Goal: Task Accomplishment & Management: Manage account settings

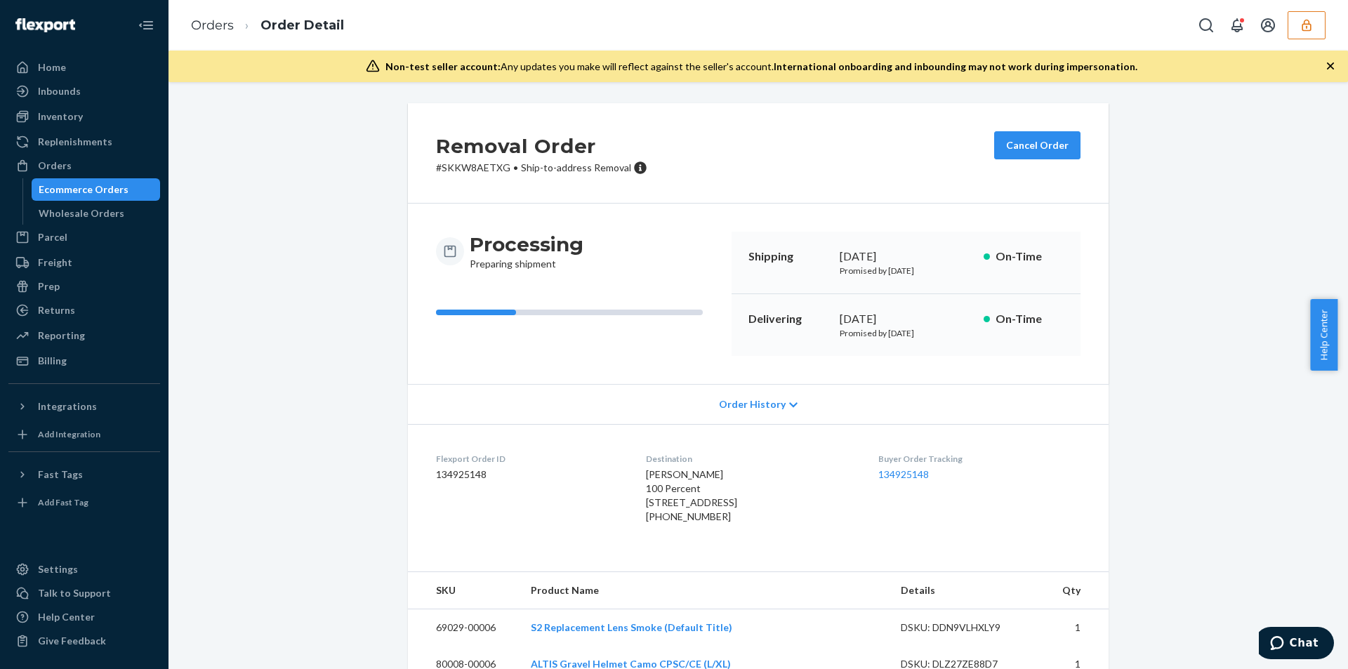
click at [1305, 28] on icon "button" at bounding box center [1307, 25] width 14 height 14
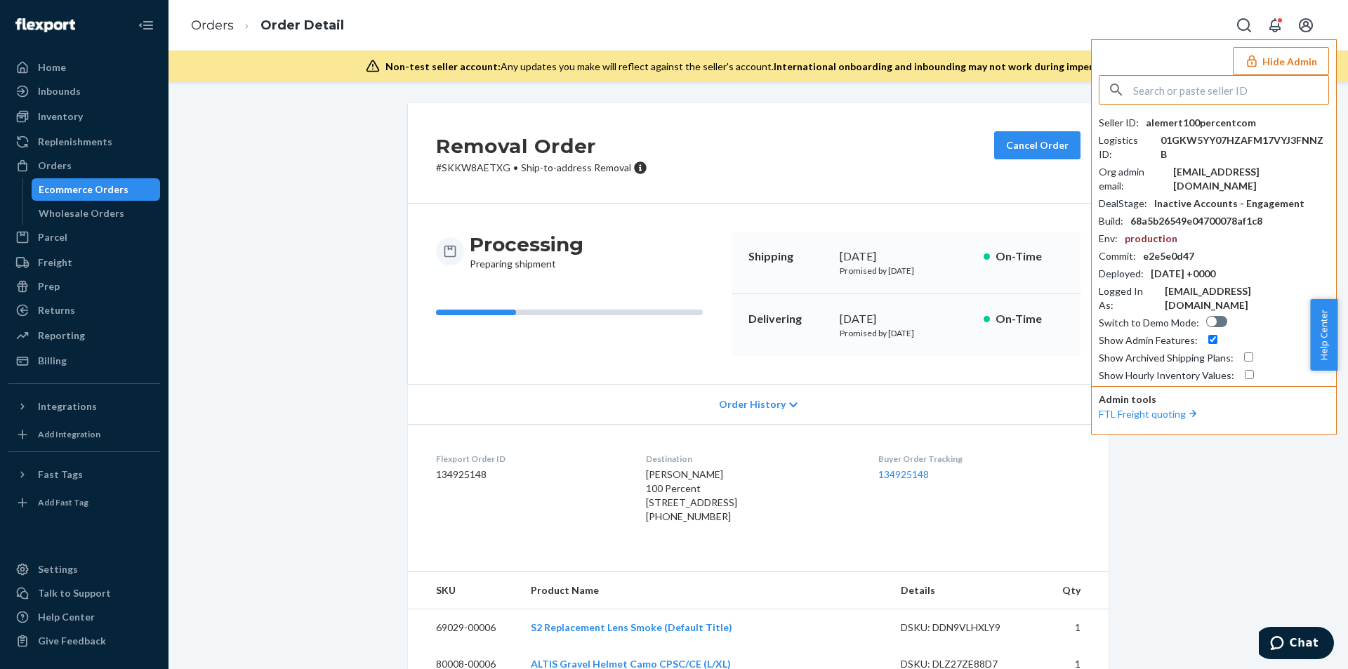
click at [1212, 95] on input "text" at bounding box center [1231, 90] width 195 height 28
type input "kmeventures@gmail.com"
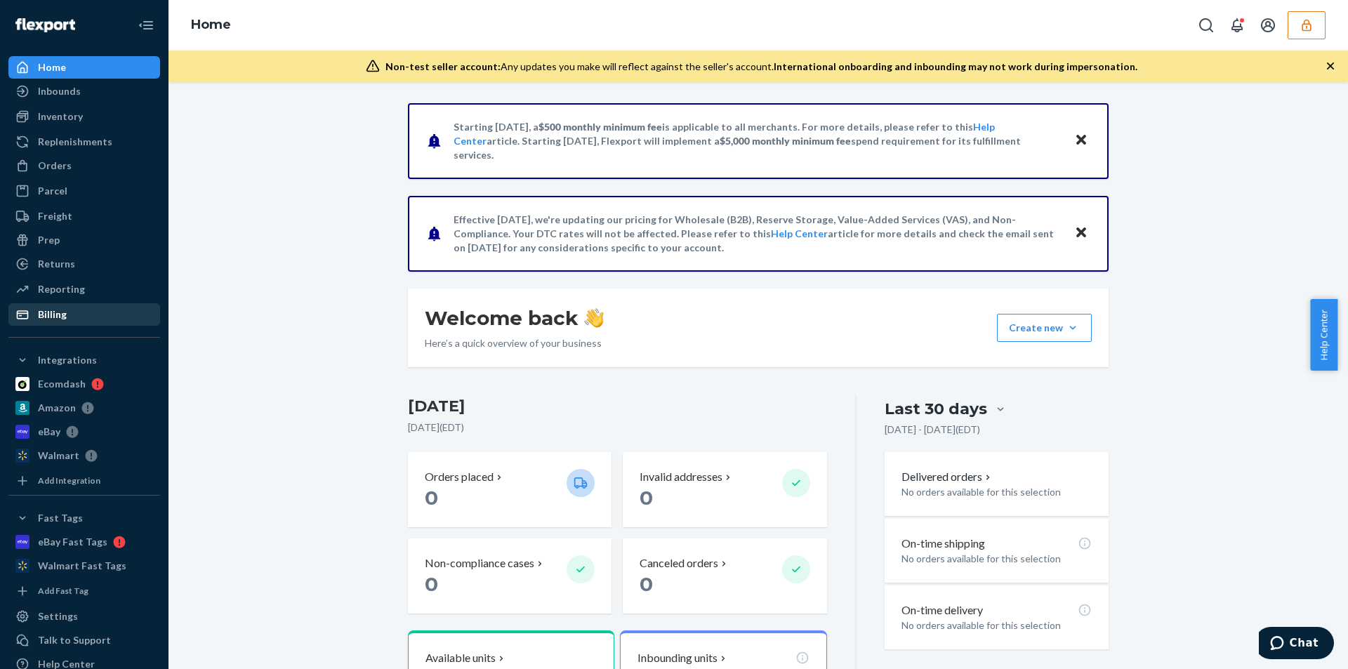
click at [48, 317] on div "Billing" at bounding box center [52, 315] width 29 height 14
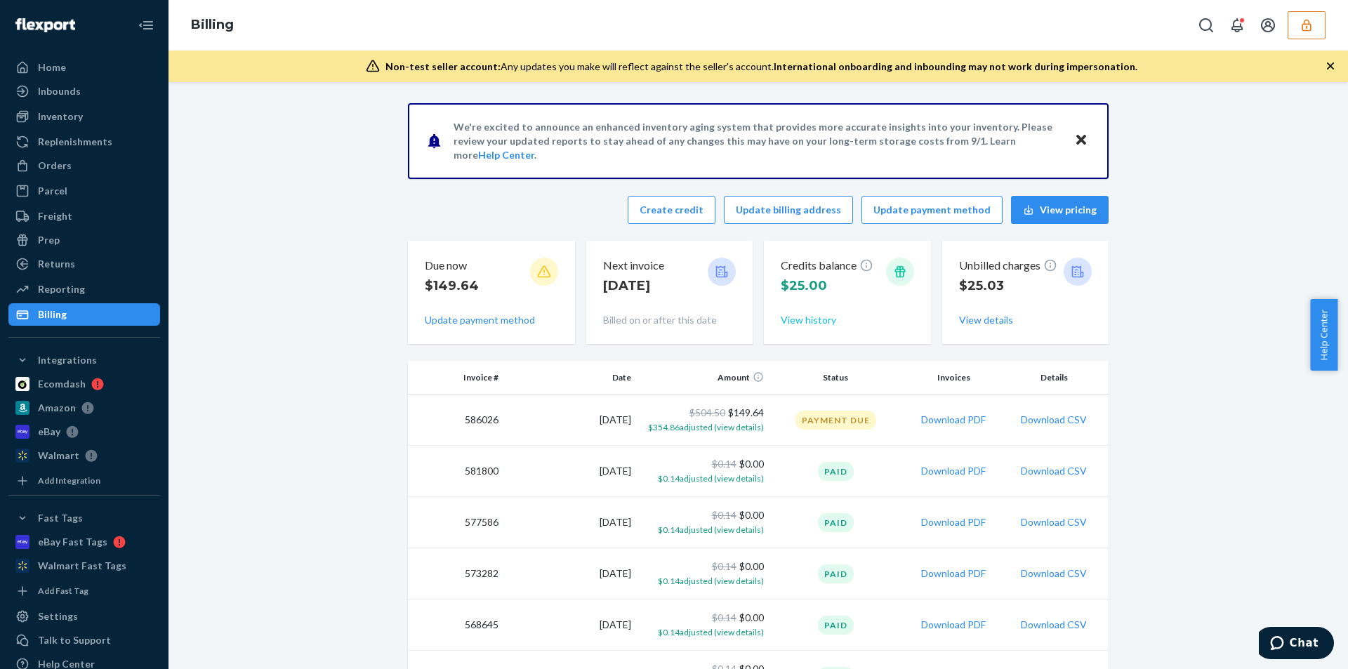
click at [806, 325] on button "View history" at bounding box center [808, 320] width 55 height 14
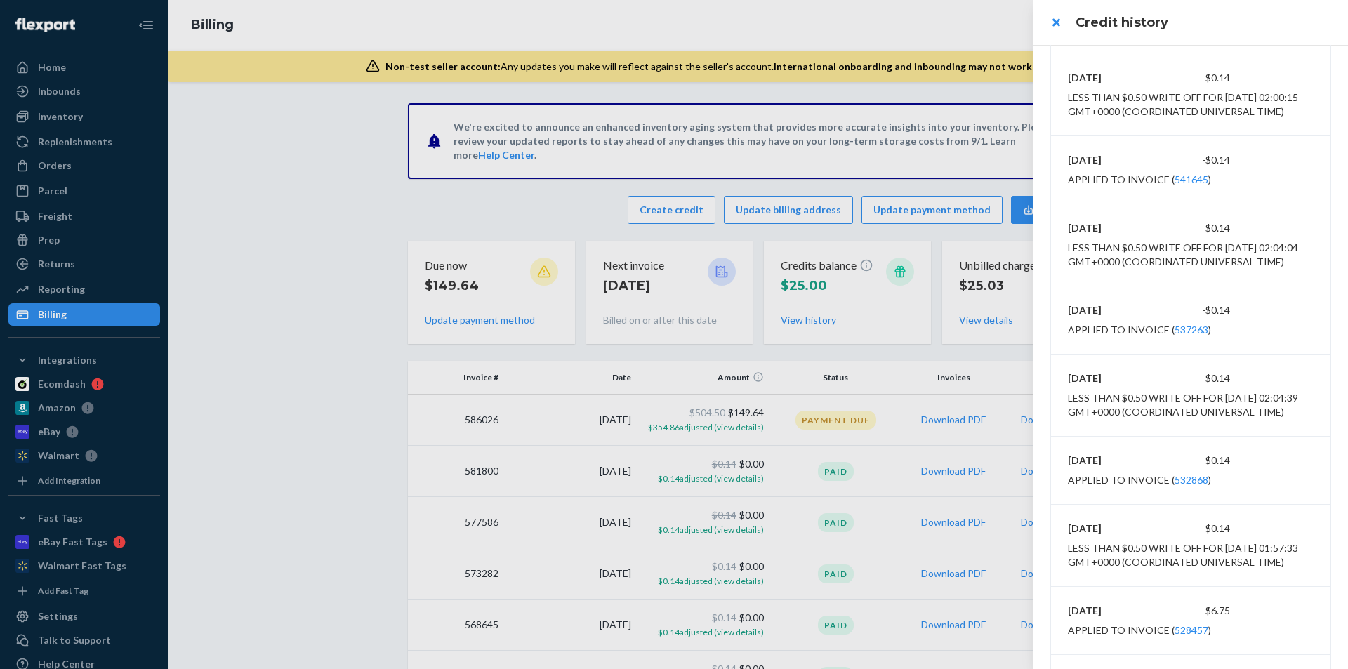
scroll to position [1527, 0]
